Goal: Check status: Check status

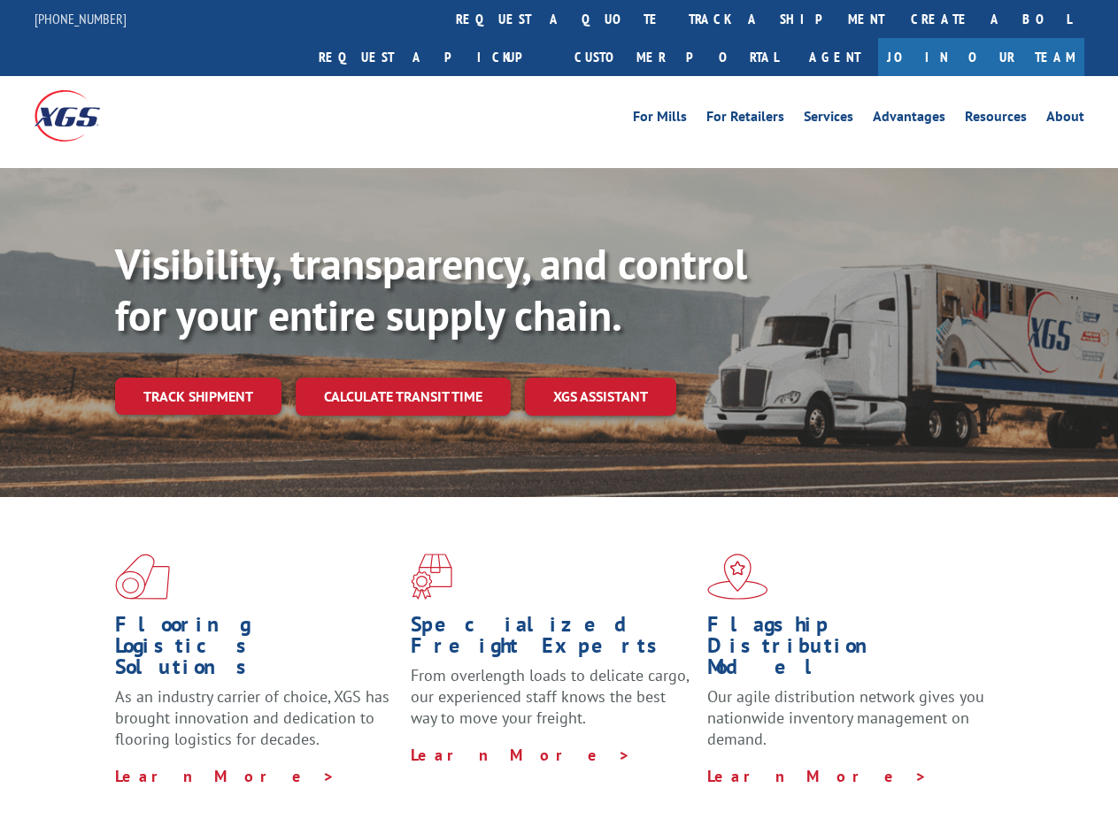
click at [558, 417] on div "Visibility, transparency, and control for your entire supply chain. Track shipm…" at bounding box center [616, 362] width 1003 height 247
click at [675, 19] on link "track a shipment" at bounding box center [786, 19] width 222 height 38
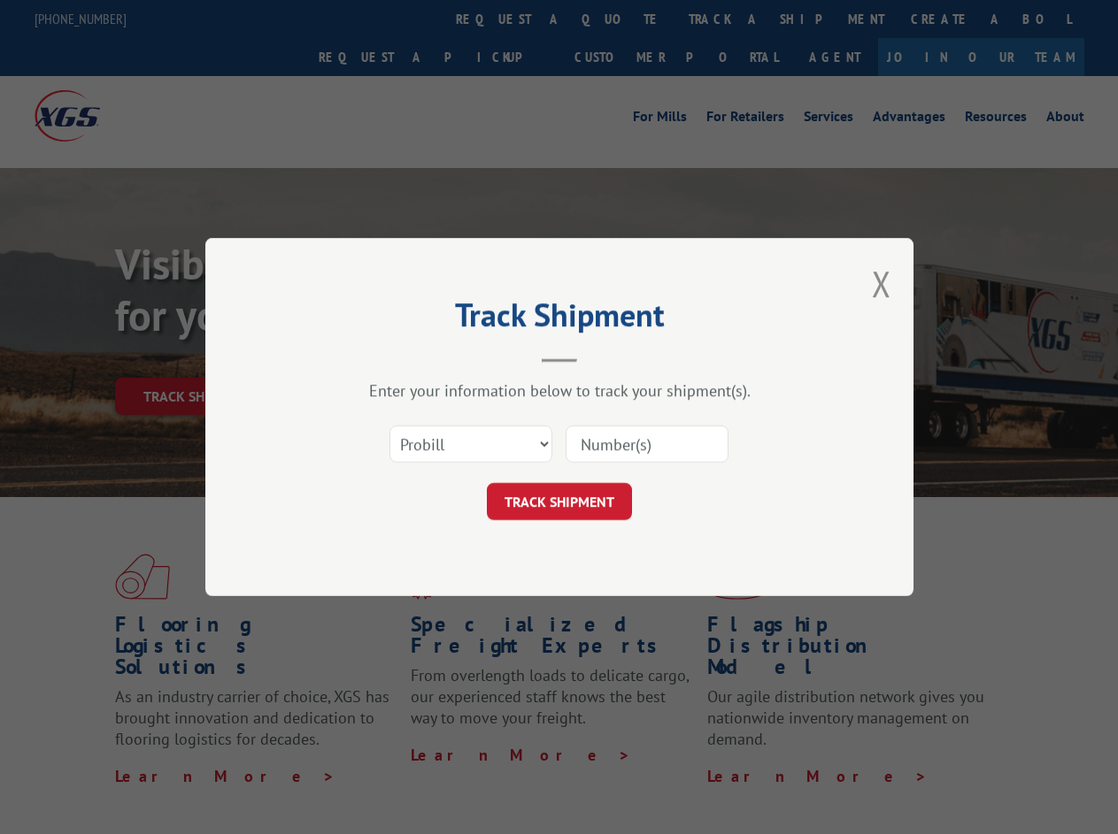
click at [618, 19] on div "Track Shipment Enter your information below to track your shipment(s). Select c…" at bounding box center [559, 417] width 1118 height 834
click at [728, 19] on div "Track Shipment Enter your information below to track your shipment(s). Select c…" at bounding box center [559, 417] width 1118 height 834
click at [197, 358] on div "Track Shipment Enter your information below to track your shipment(s). Select c…" at bounding box center [559, 417] width 1118 height 834
click at [402, 358] on header "Track Shipment" at bounding box center [559, 333] width 531 height 60
click at [601, 358] on header "Track Shipment" at bounding box center [559, 333] width 531 height 60
